Goal: Task Accomplishment & Management: Complete application form

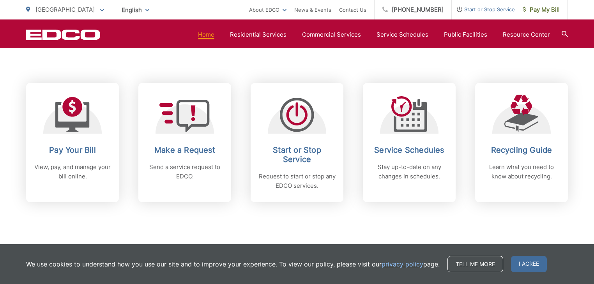
scroll to position [312, 0]
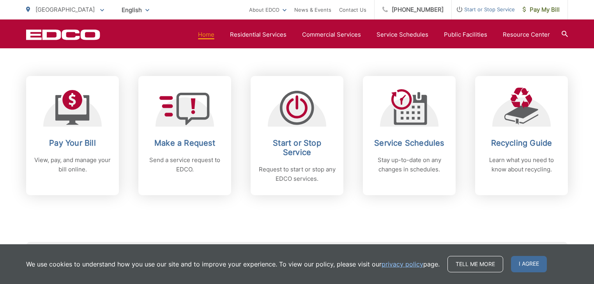
click at [494, 217] on div "Subscribe to EDCO service alerts, upcoming events & environmental news: Submit" at bounding box center [297, 243] width 542 height 97
click at [458, 265] on link "Tell me more" at bounding box center [475, 264] width 56 height 16
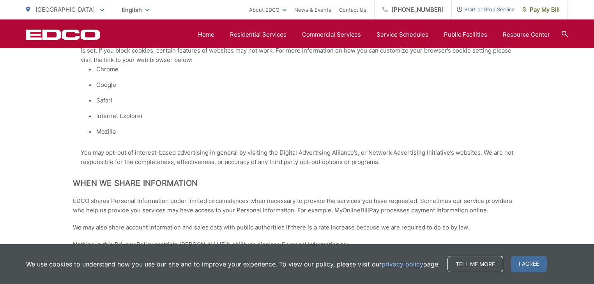
scroll to position [779, 0]
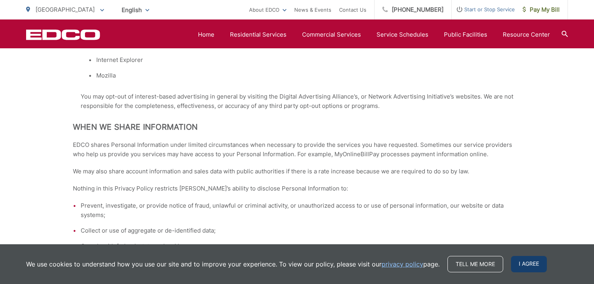
click at [520, 268] on span "I agree" at bounding box center [529, 264] width 36 height 16
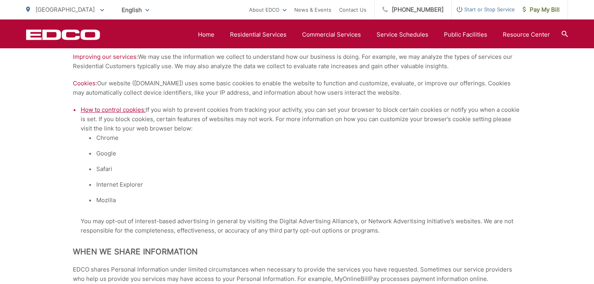
scroll to position [655, 0]
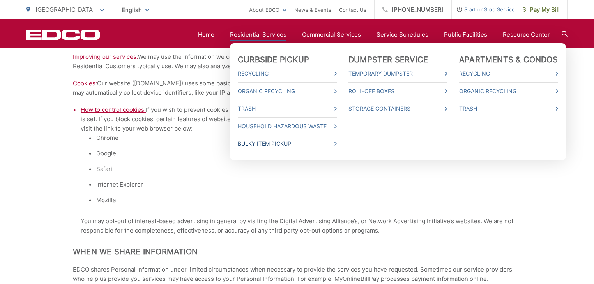
click at [279, 146] on link "Bulky Item Pickup" at bounding box center [287, 143] width 99 height 9
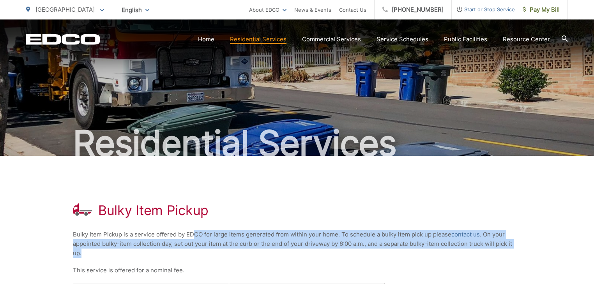
drag, startPoint x: 196, startPoint y: 234, endPoint x: 237, endPoint y: 252, distance: 45.2
click at [237, 252] on p "Bulky Item Pickup is a service offered by EDCO for large items generated from w…" at bounding box center [297, 244] width 448 height 28
click at [259, 255] on p "Bulky Item Pickup is a service offered by EDCO for large items generated from w…" at bounding box center [297, 244] width 448 height 28
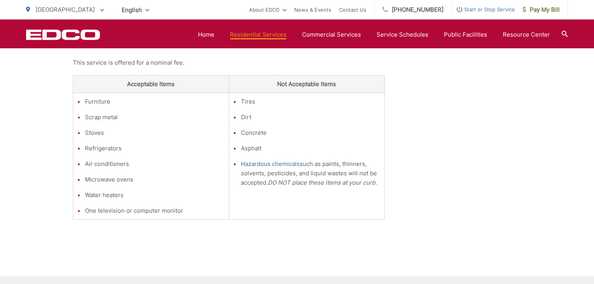
scroll to position [125, 0]
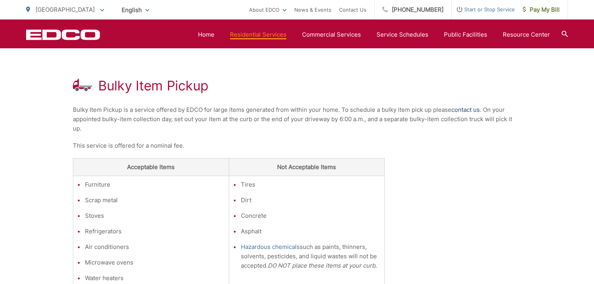
click at [466, 109] on link "contact us" at bounding box center [465, 109] width 28 height 9
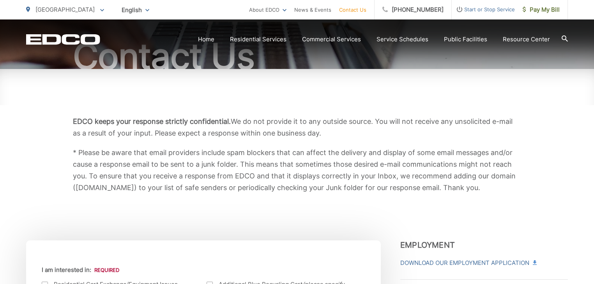
scroll to position [187, 0]
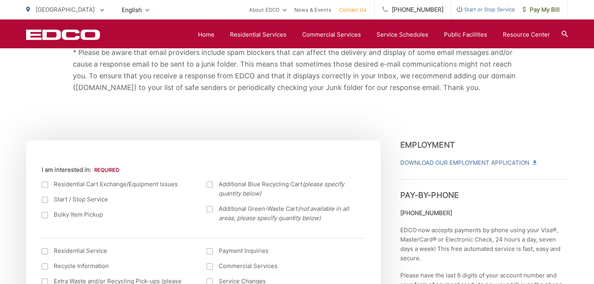
click at [45, 216] on div at bounding box center [45, 215] width 6 height 6
click at [0, 0] on input "Bulky Item Pickup" at bounding box center [0, 0] width 0 height 0
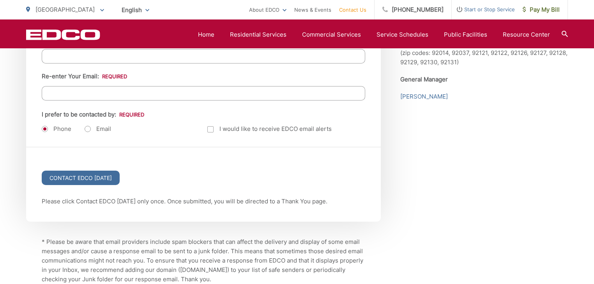
scroll to position [1029, 0]
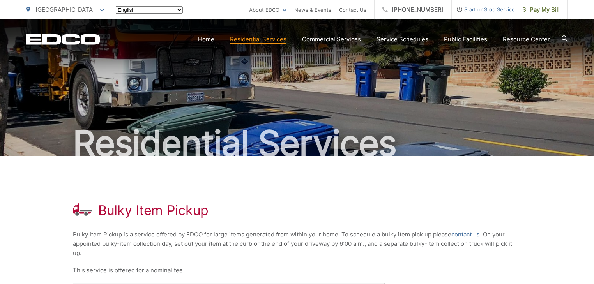
scroll to position [125, 0]
